Goal: Find specific page/section: Find specific page/section

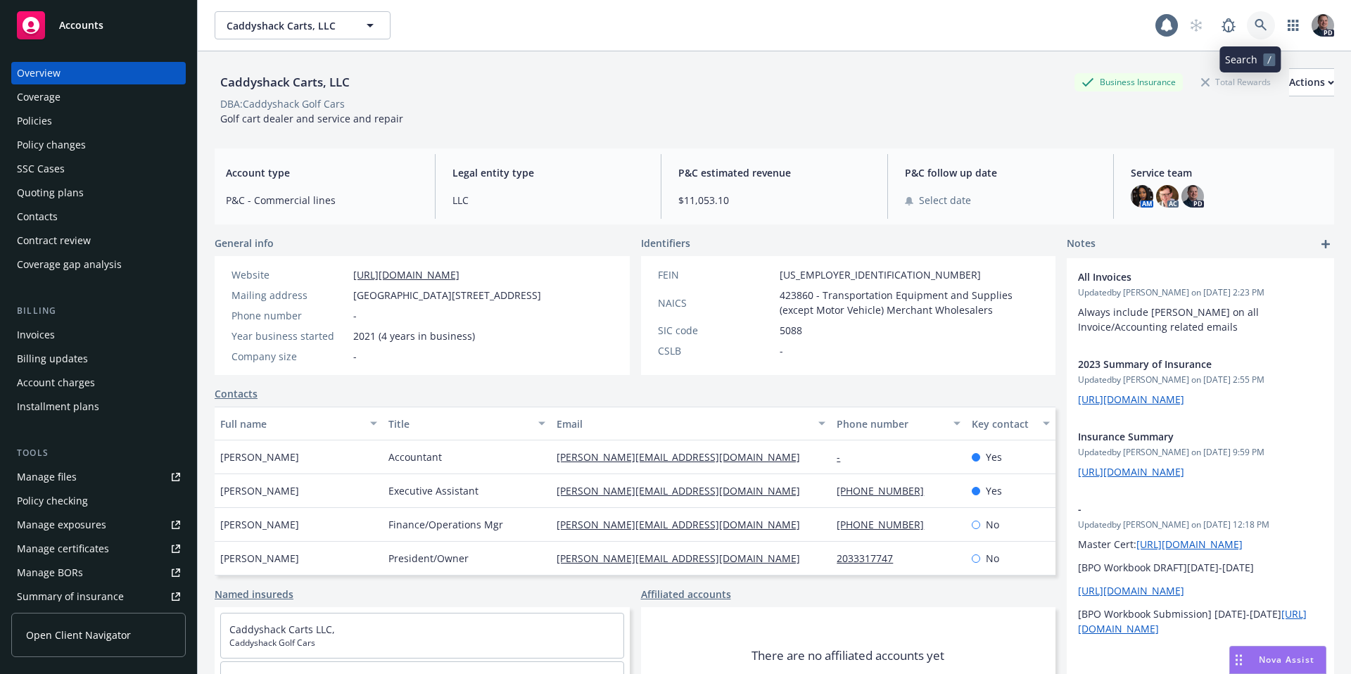
click at [1254, 22] on icon at bounding box center [1260, 25] width 13 height 13
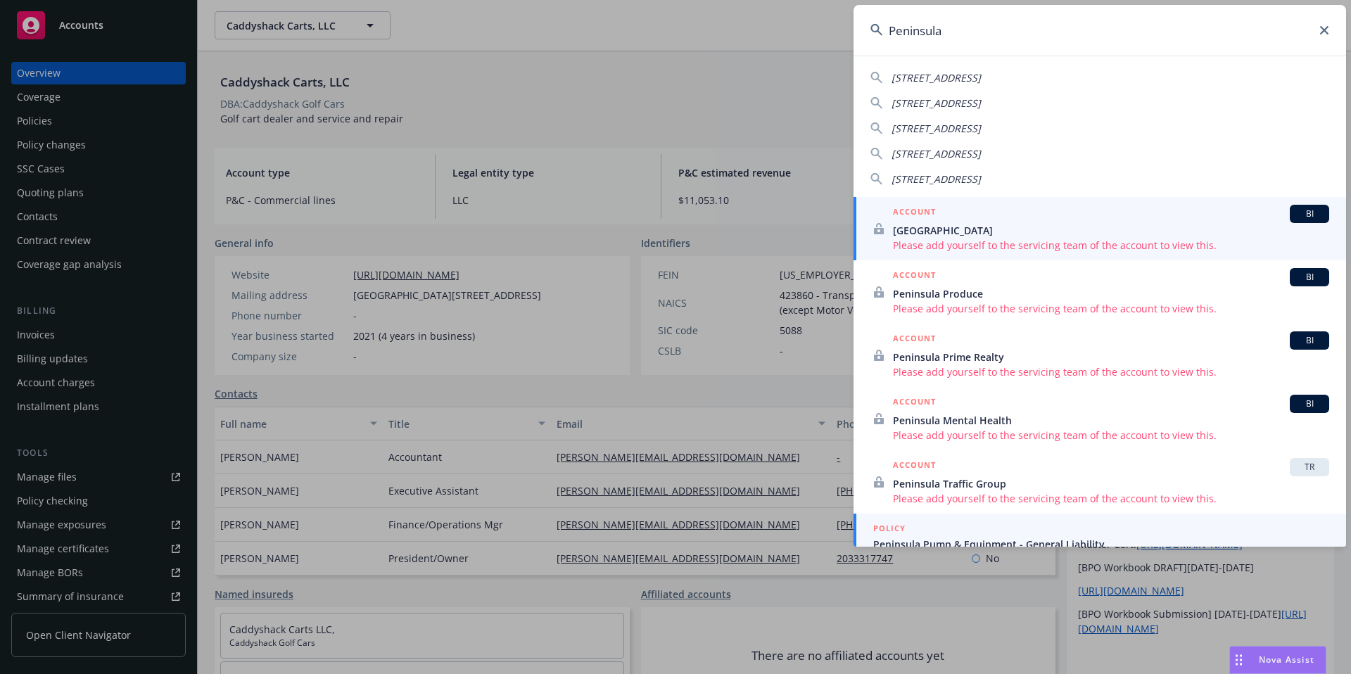
type input "Peninsula"
drag, startPoint x: 1113, startPoint y: 523, endPoint x: 1121, endPoint y: 509, distance: 17.0
click at [1114, 522] on div "POLICY Peninsula Pump & Equipment - General Liability P0000005002, [DATE]-[DATE]" at bounding box center [1101, 543] width 456 height 45
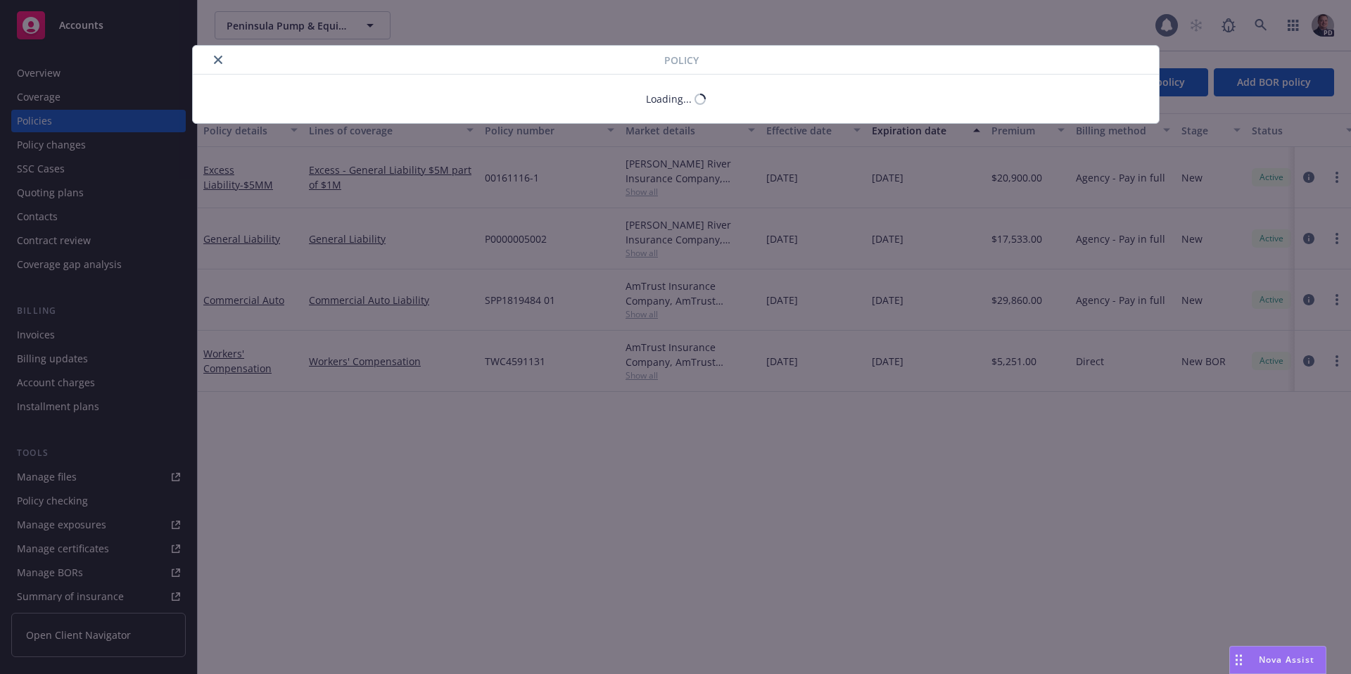
click at [40, 72] on div "Policy Loading..." at bounding box center [675, 337] width 1351 height 674
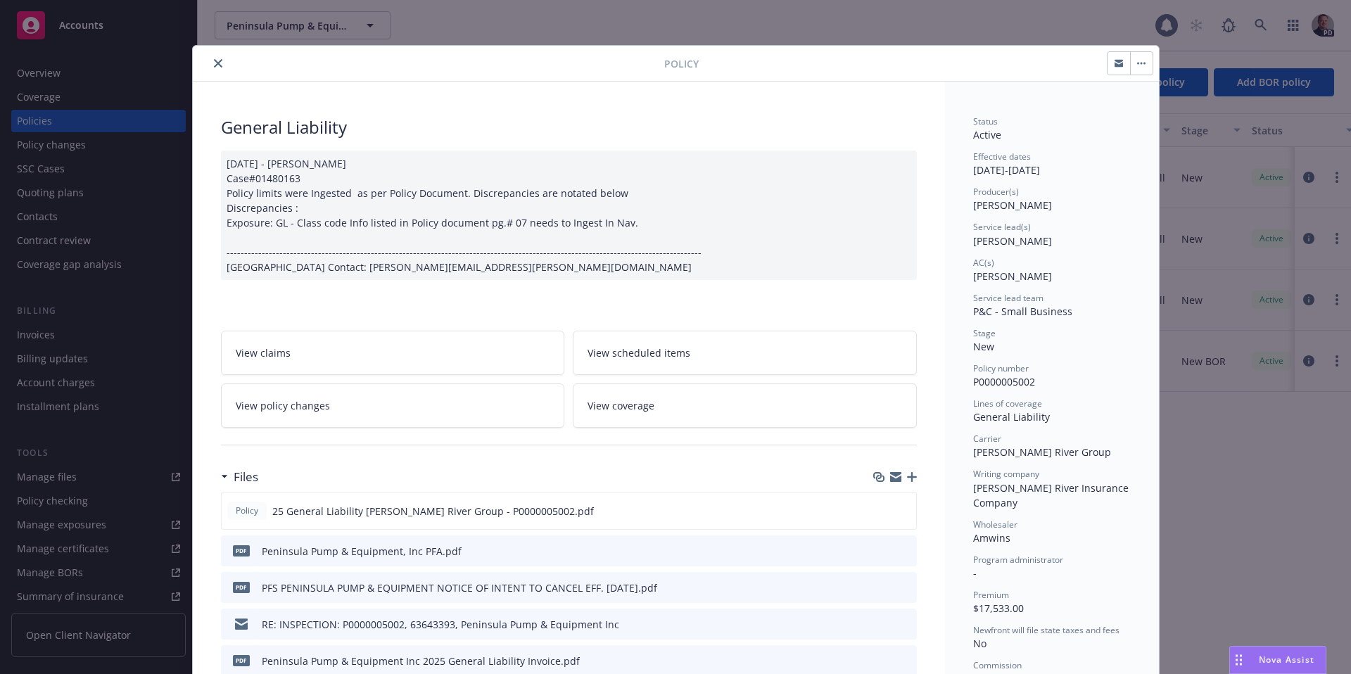
click at [202, 60] on div at bounding box center [431, 63] width 466 height 17
click at [214, 60] on icon "close" at bounding box center [218, 63] width 8 height 8
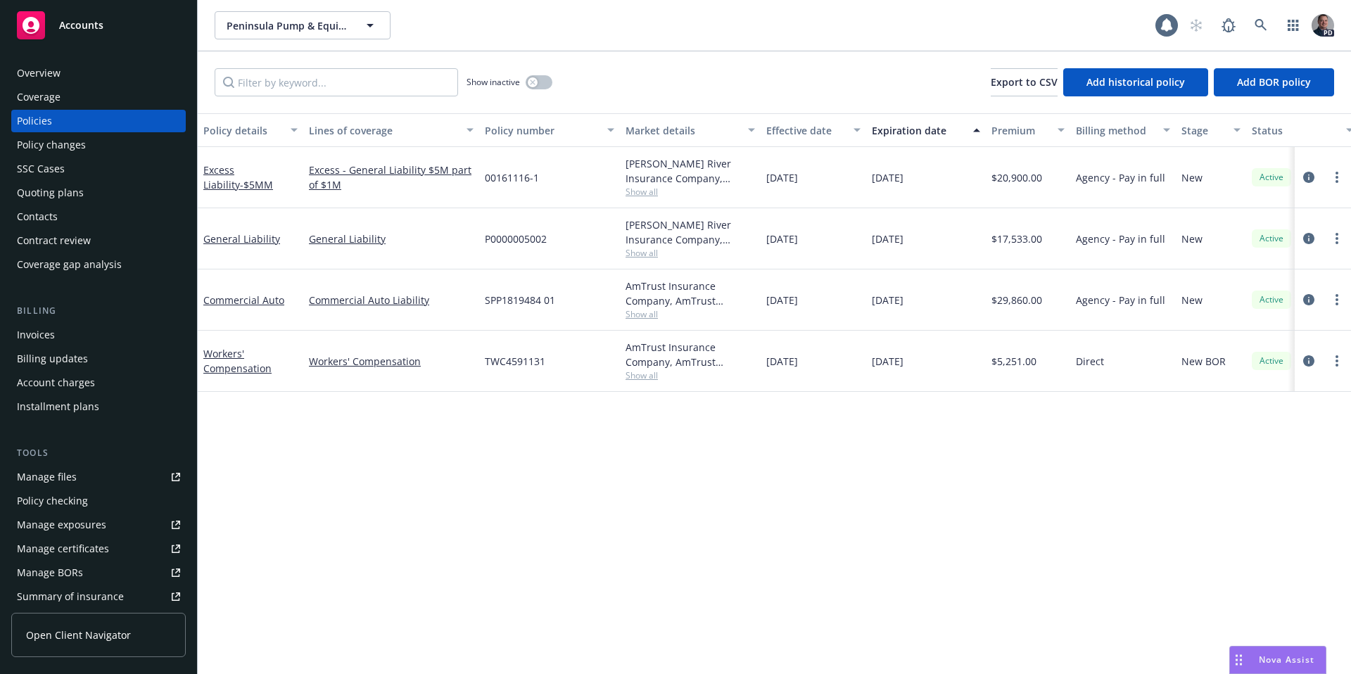
click at [120, 76] on div "Overview" at bounding box center [98, 73] width 163 height 23
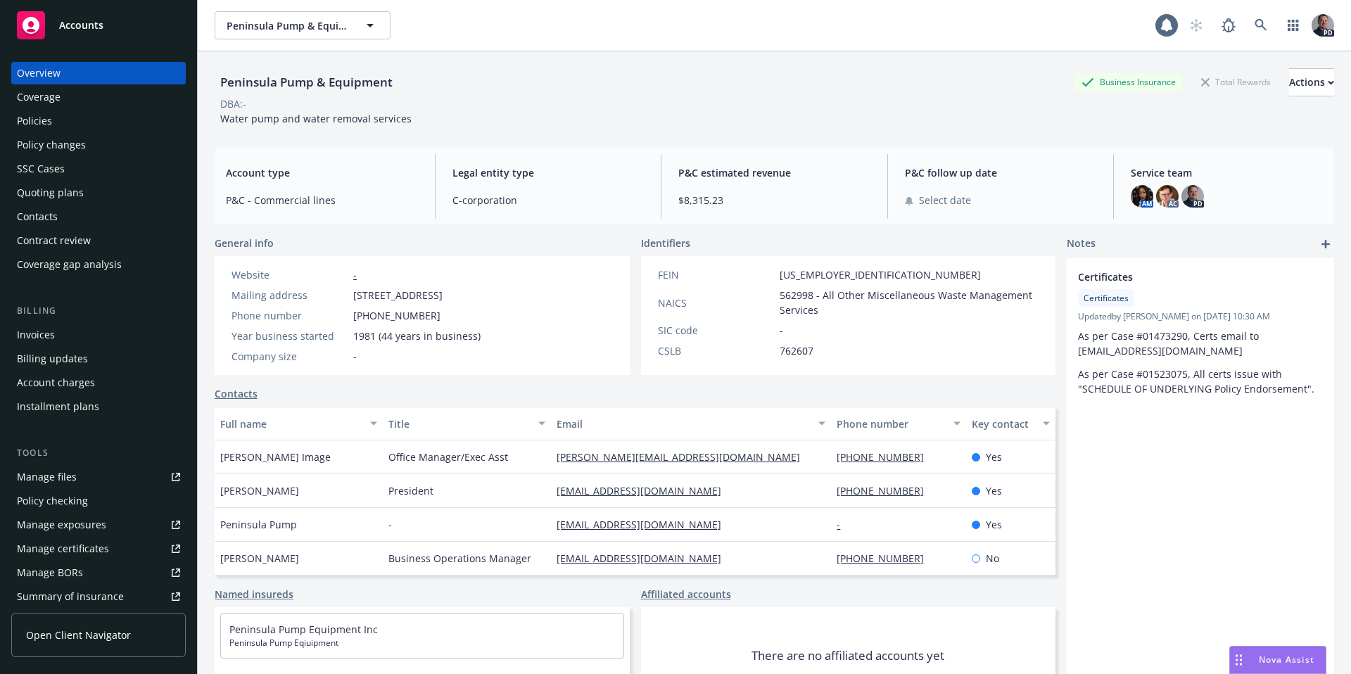
click at [62, 127] on div "Policies" at bounding box center [98, 121] width 163 height 23
